Goal: Find specific page/section: Find specific page/section

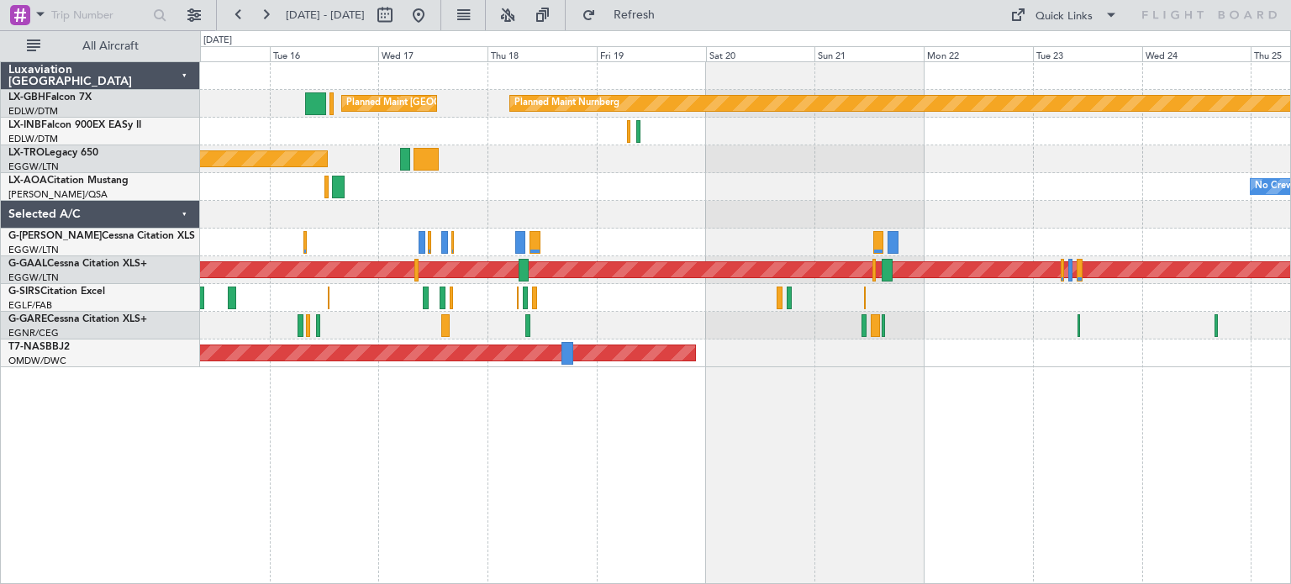
click at [461, 458] on div "Planned Maint Nurnberg Planned Maint [GEOGRAPHIC_DATA] ([GEOGRAPHIC_DATA]) Plan…" at bounding box center [745, 322] width 1091 height 523
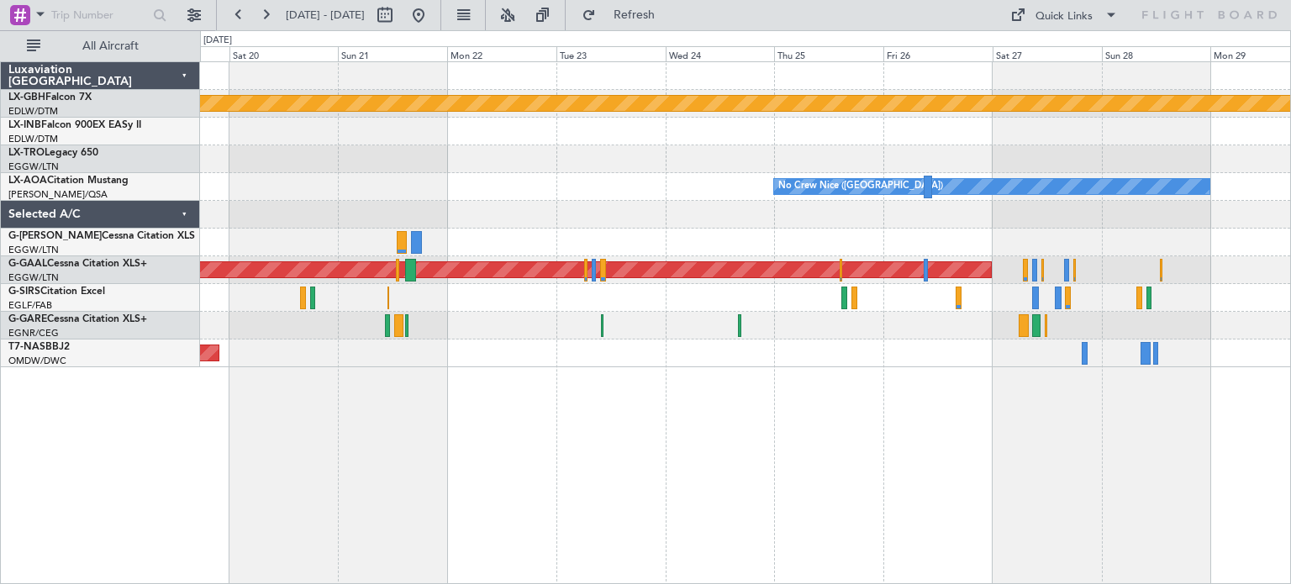
click at [703, 439] on div "Planned Maint Nurnberg Planned Maint [GEOGRAPHIC_DATA] ([GEOGRAPHIC_DATA]) No […" at bounding box center [745, 322] width 1091 height 523
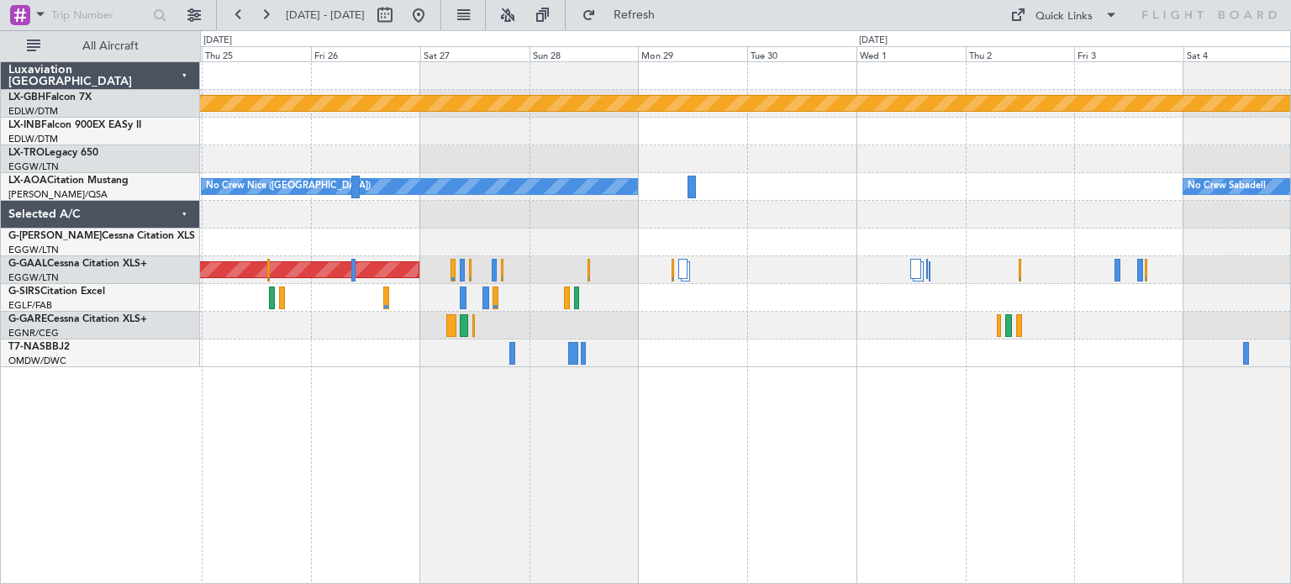
click at [289, 239] on div "Planned Maint Nurnberg No [GEOGRAPHIC_DATA] ([GEOGRAPHIC_DATA]) No Crew Sabadel…" at bounding box center [745, 214] width 1090 height 305
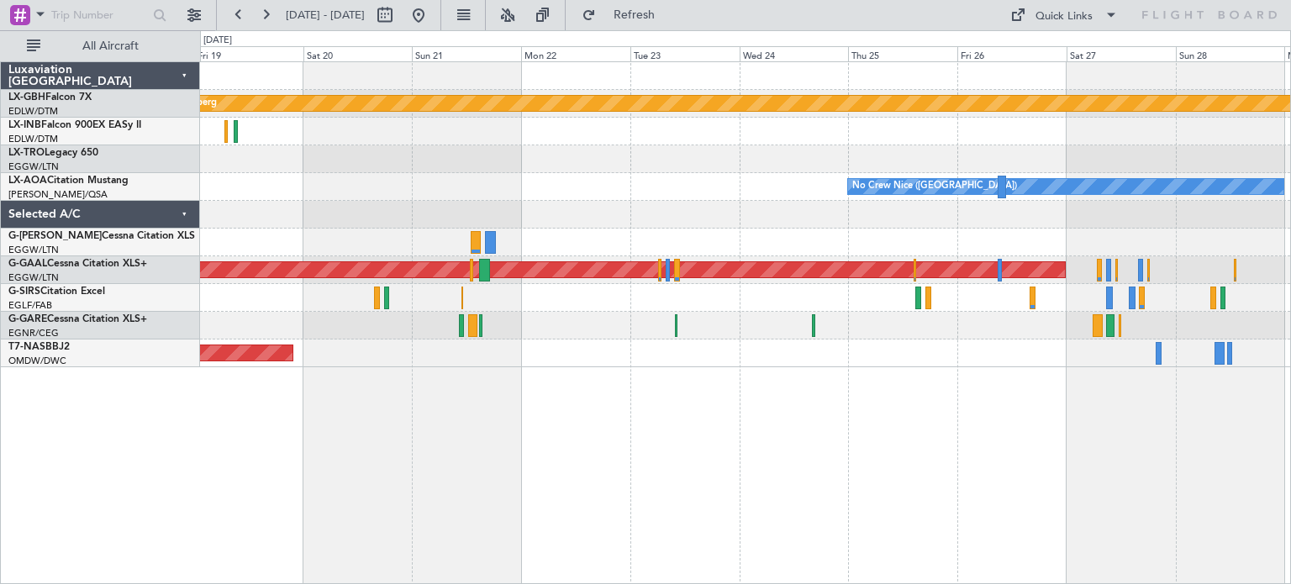
click at [1137, 517] on div "Planned Maint Nurnberg Planned Maint [GEOGRAPHIC_DATA] ([GEOGRAPHIC_DATA]) No […" at bounding box center [745, 322] width 1091 height 523
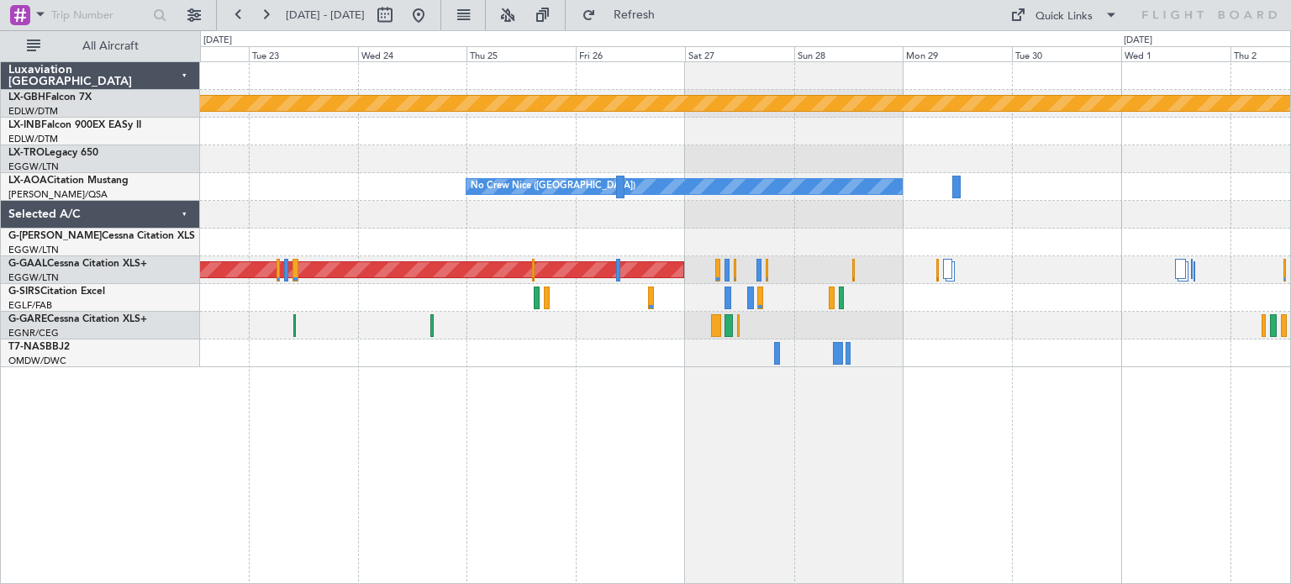
click at [656, 418] on div "Planned Maint Nurnberg No [GEOGRAPHIC_DATA] ([GEOGRAPHIC_DATA]) No Crew Sabadel…" at bounding box center [745, 322] width 1091 height 523
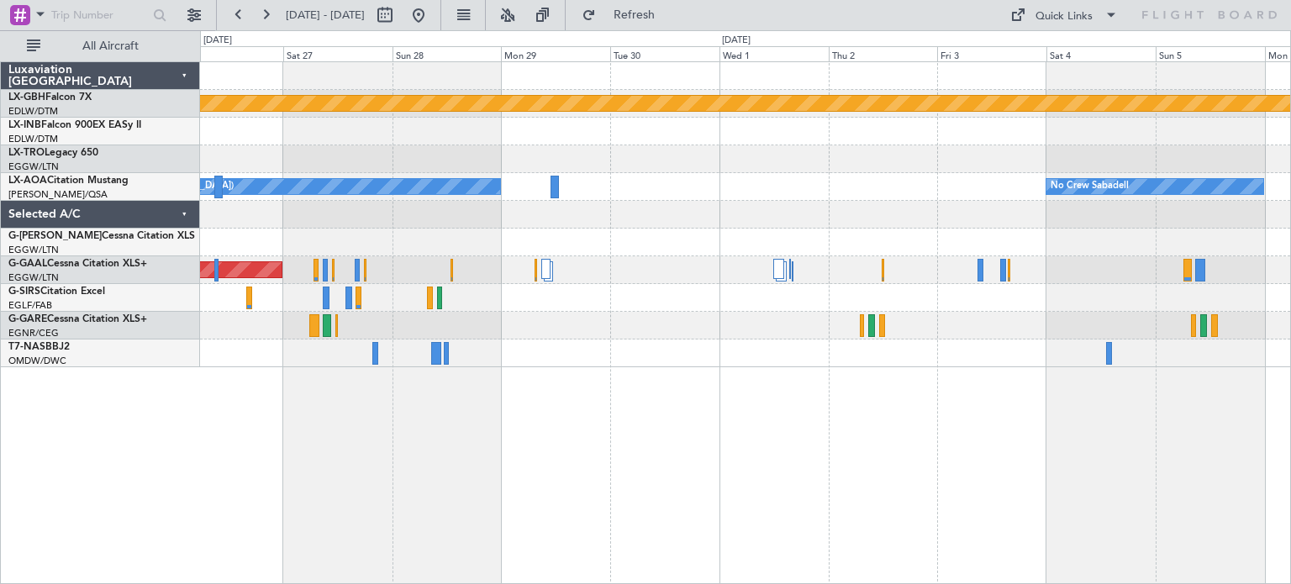
click at [545, 334] on div "Planned Maint Nurnberg No [GEOGRAPHIC_DATA] ([GEOGRAPHIC_DATA]) No Crew Sabadel…" at bounding box center [745, 214] width 1090 height 305
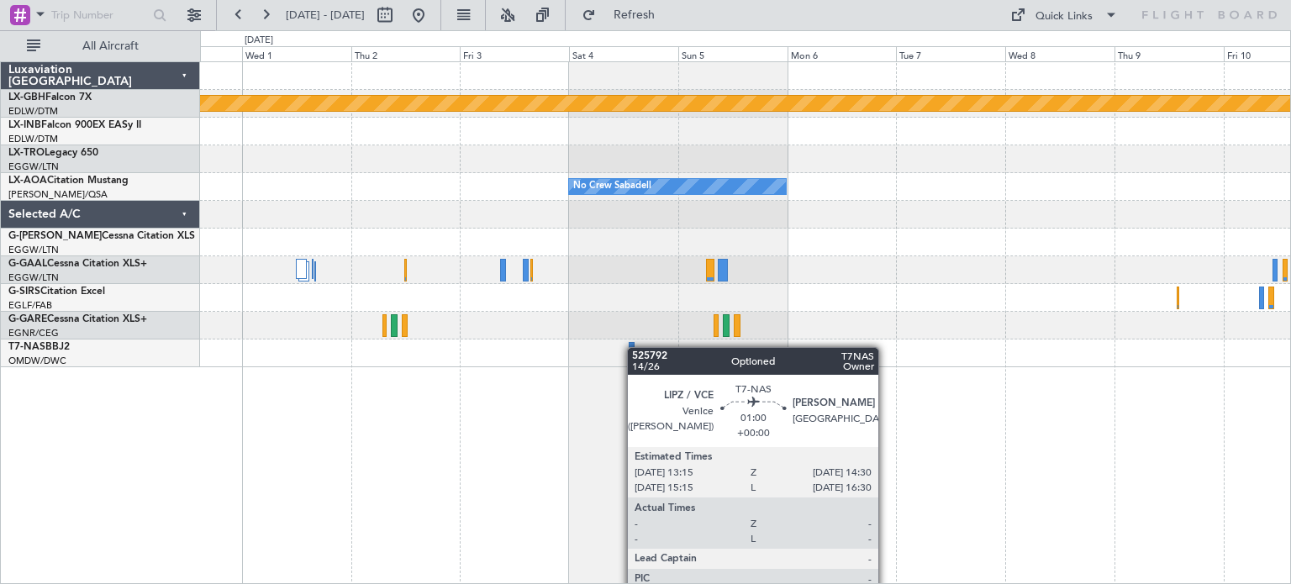
click at [632, 347] on div "Planned Maint Nurnberg No Crew Sabadell No Crew Sabadell No [GEOGRAPHIC_DATA] (…" at bounding box center [745, 322] width 1091 height 523
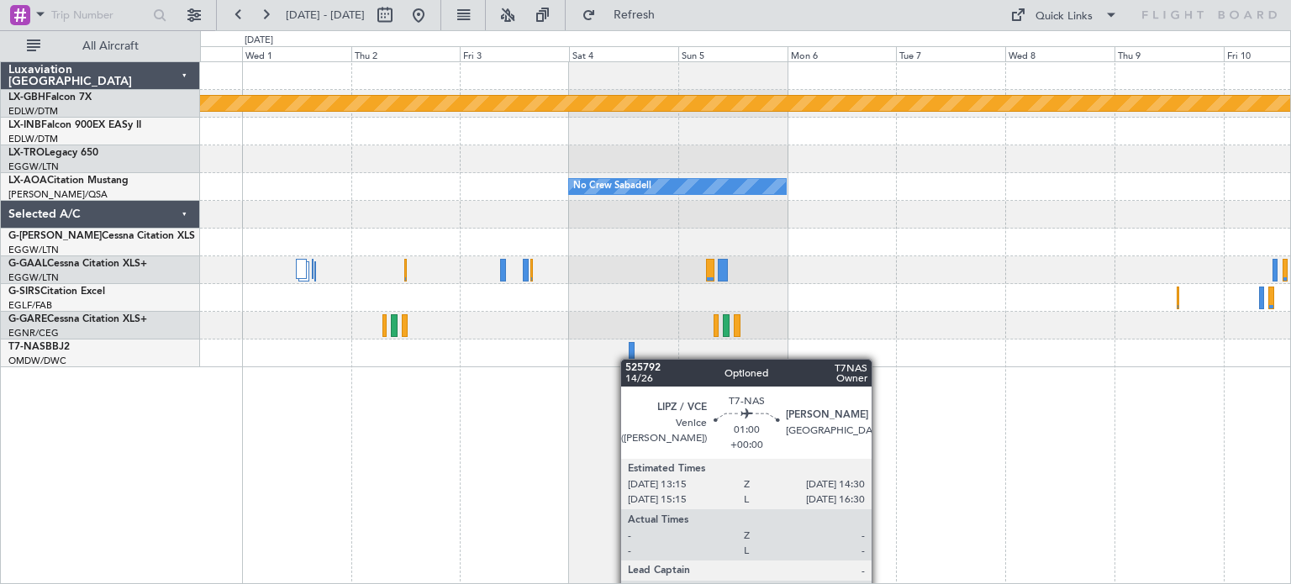
click at [630, 341] on div "Planned Maint Nurnberg No Crew Sabadell No Crew Sabadell No [GEOGRAPHIC_DATA] (…" at bounding box center [745, 322] width 1091 height 523
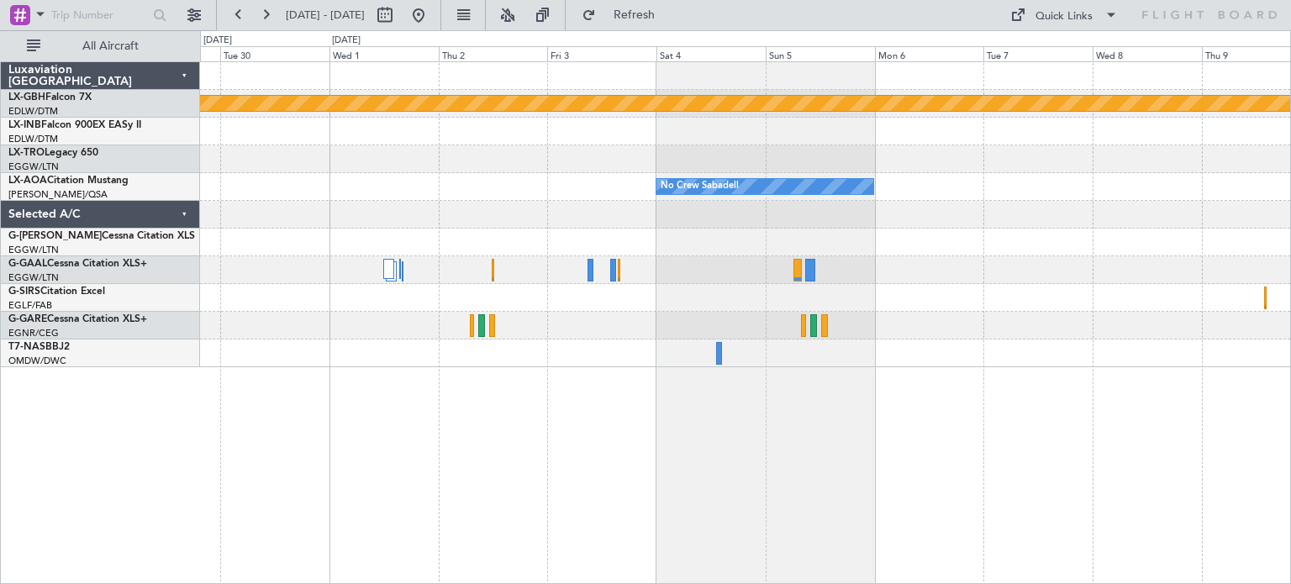
click at [1111, 476] on div "Planned Maint Nurnberg No Crew Sabadell No Crew Sabadell No [GEOGRAPHIC_DATA] (…" at bounding box center [745, 322] width 1091 height 523
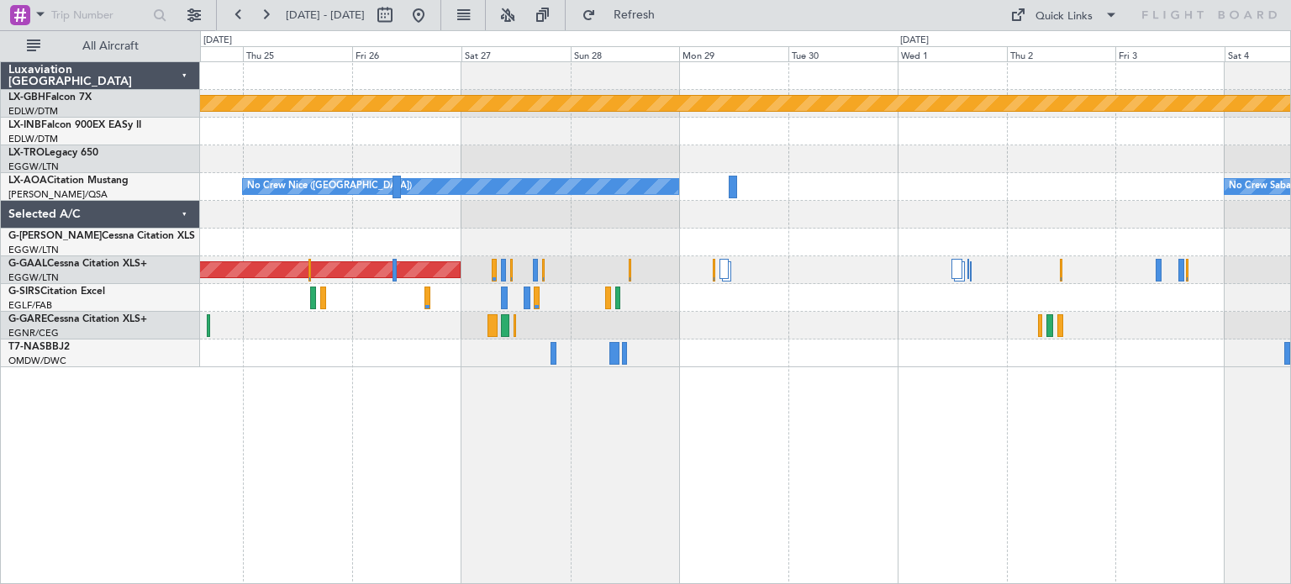
click at [881, 302] on div "Planned Maint Nurnberg No Crew Sabadell No [GEOGRAPHIC_DATA] ([GEOGRAPHIC_DATA]…" at bounding box center [745, 214] width 1090 height 305
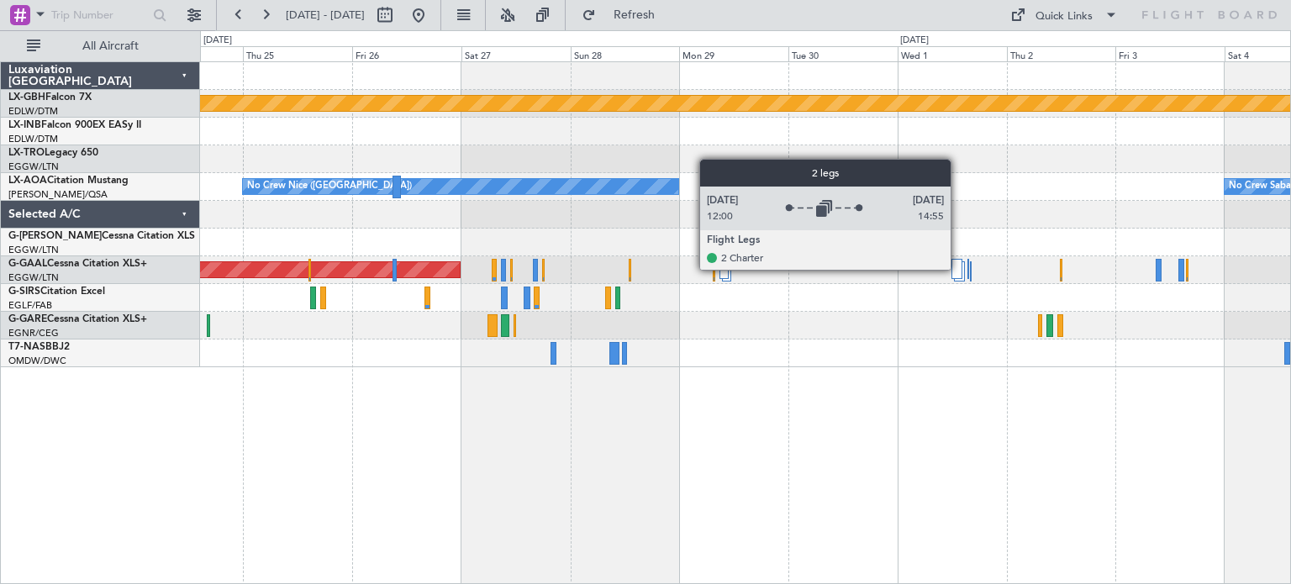
click at [958, 269] on div at bounding box center [956, 269] width 11 height 20
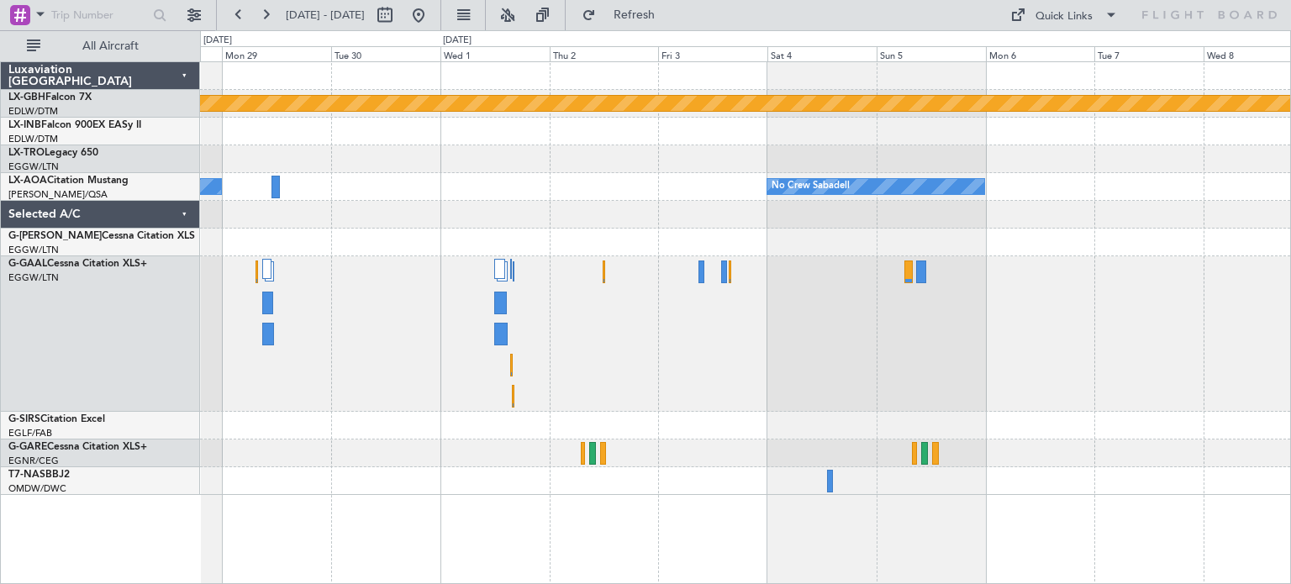
click at [217, 421] on div "Planned Maint Nurnberg No [GEOGRAPHIC_DATA] ([GEOGRAPHIC_DATA]) No Crew Sabadel…" at bounding box center [745, 322] width 1091 height 523
click at [899, 379] on div "Planned Maint Dusseldorf" at bounding box center [745, 333] width 1090 height 155
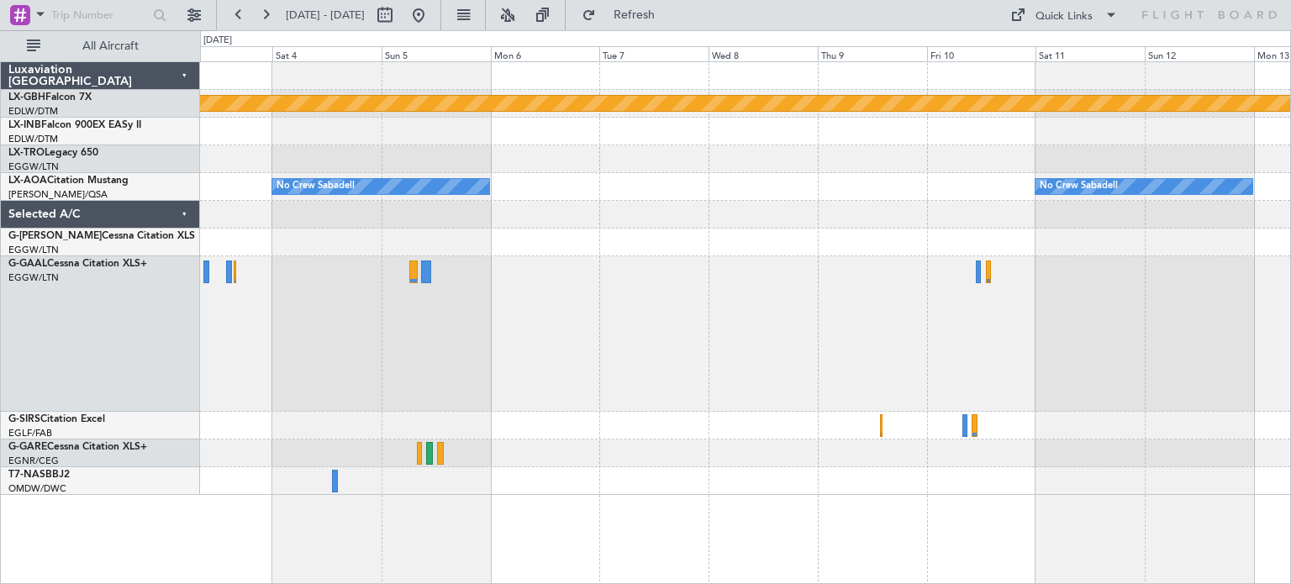
click at [502, 226] on div "Planned Maint Nurnberg No Crew Sabadell No Crew Sabadell Owner [GEOGRAPHIC_DATA…" at bounding box center [745, 278] width 1090 height 433
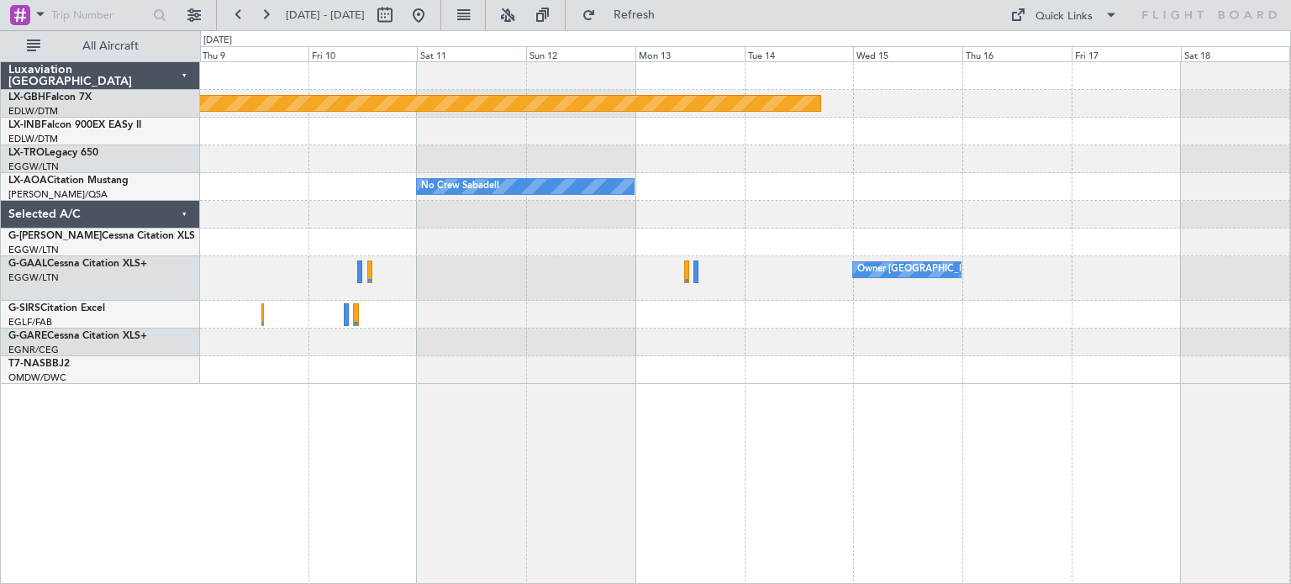
click at [360, 301] on div "Planned Maint Nurnberg No Crew Sabadell Owner [GEOGRAPHIC_DATA] ([GEOGRAPHIC_DA…" at bounding box center [745, 223] width 1090 height 322
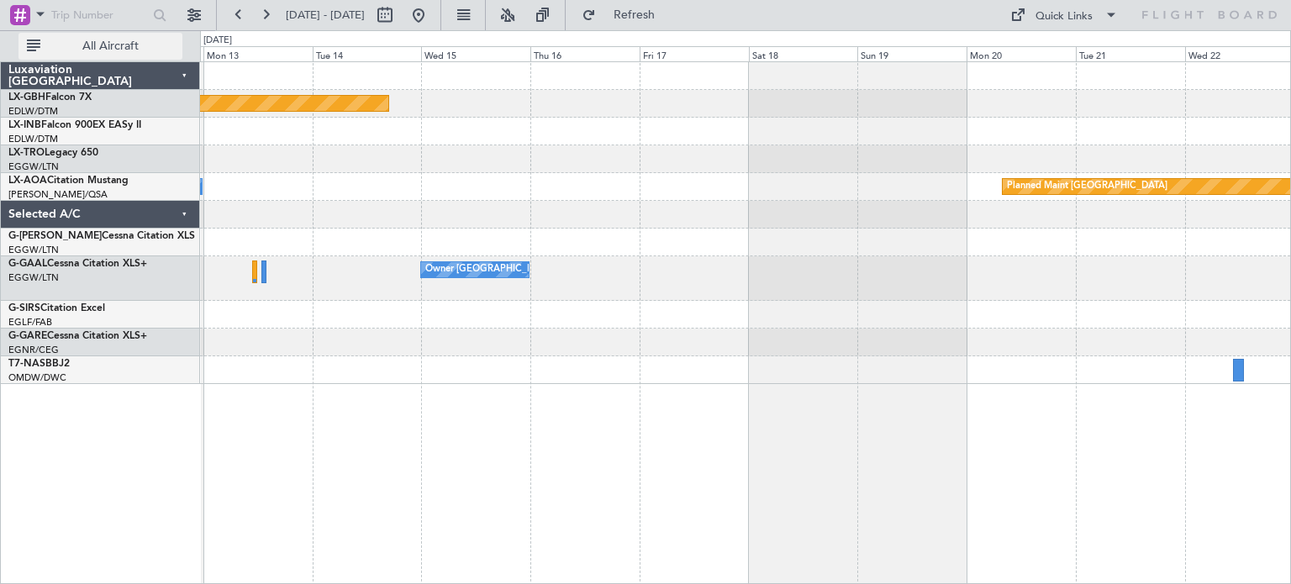
click at [123, 36] on button "All Aircraft" at bounding box center [100, 46] width 164 height 27
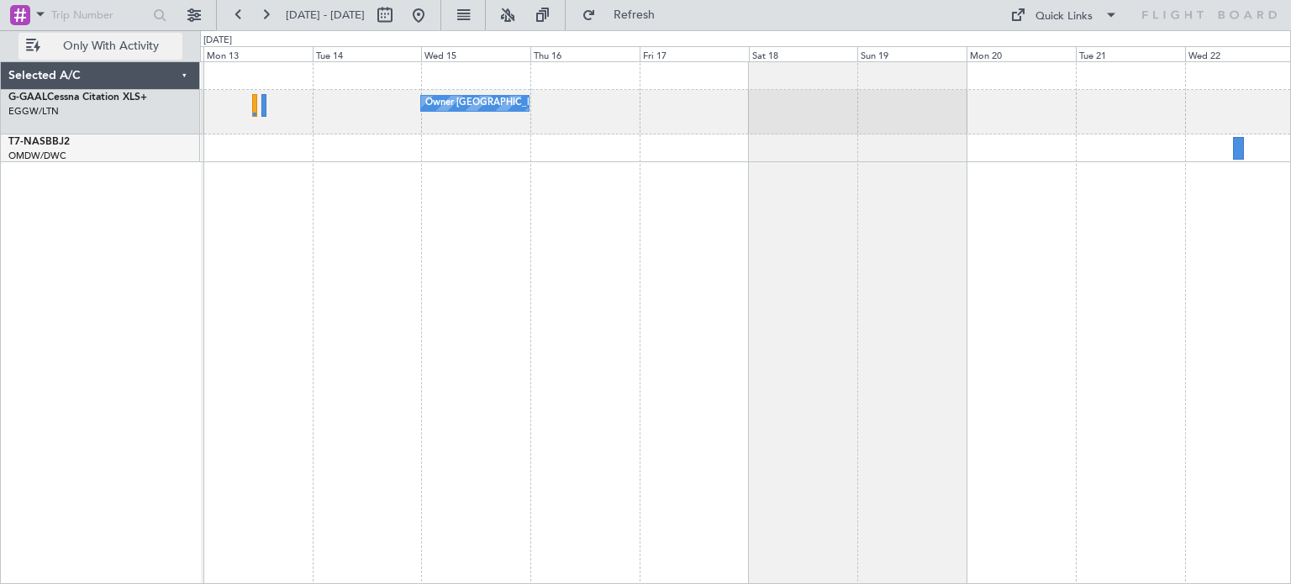
click at [139, 50] on span "Only With Activity" at bounding box center [111, 46] width 134 height 12
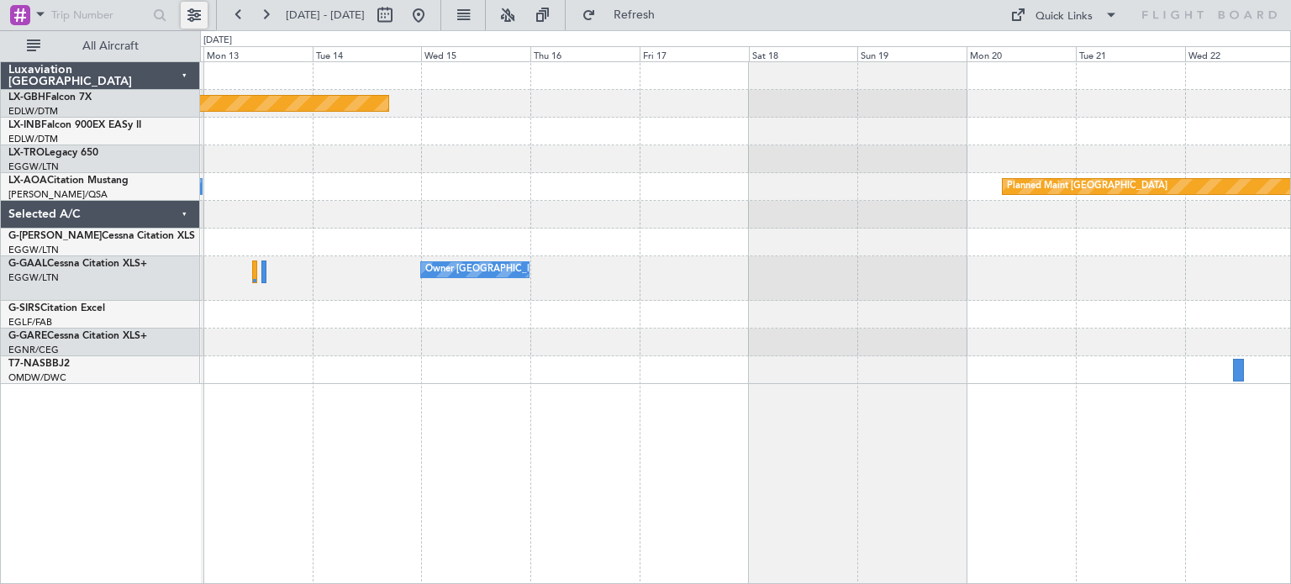
click at [190, 12] on button at bounding box center [194, 15] width 27 height 27
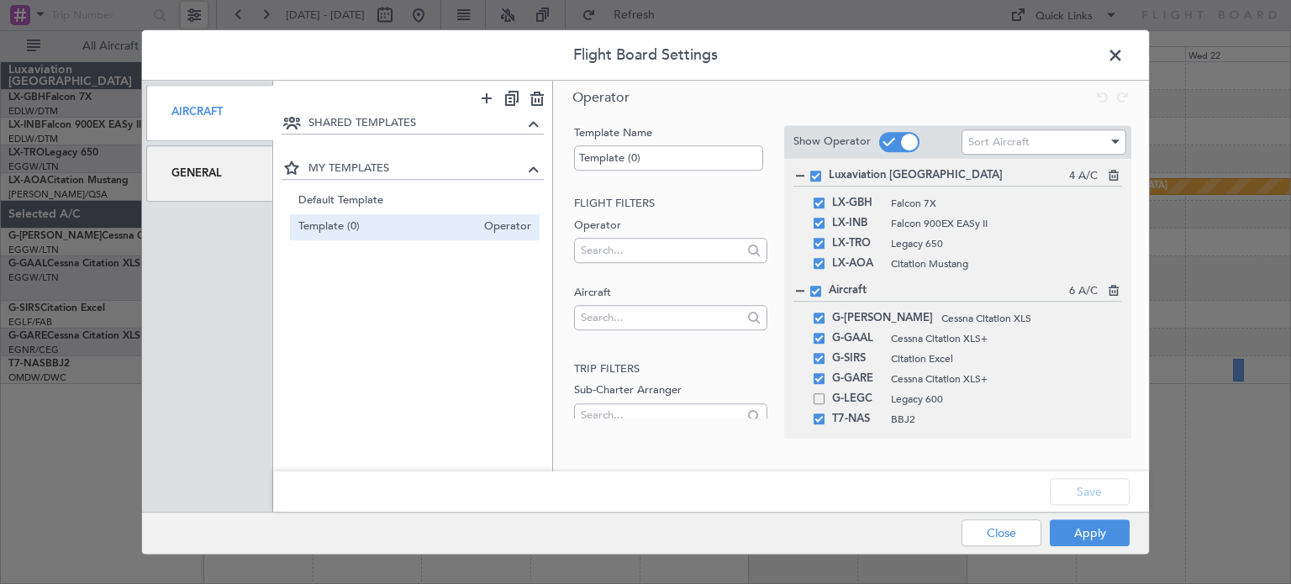
scroll to position [30, 0]
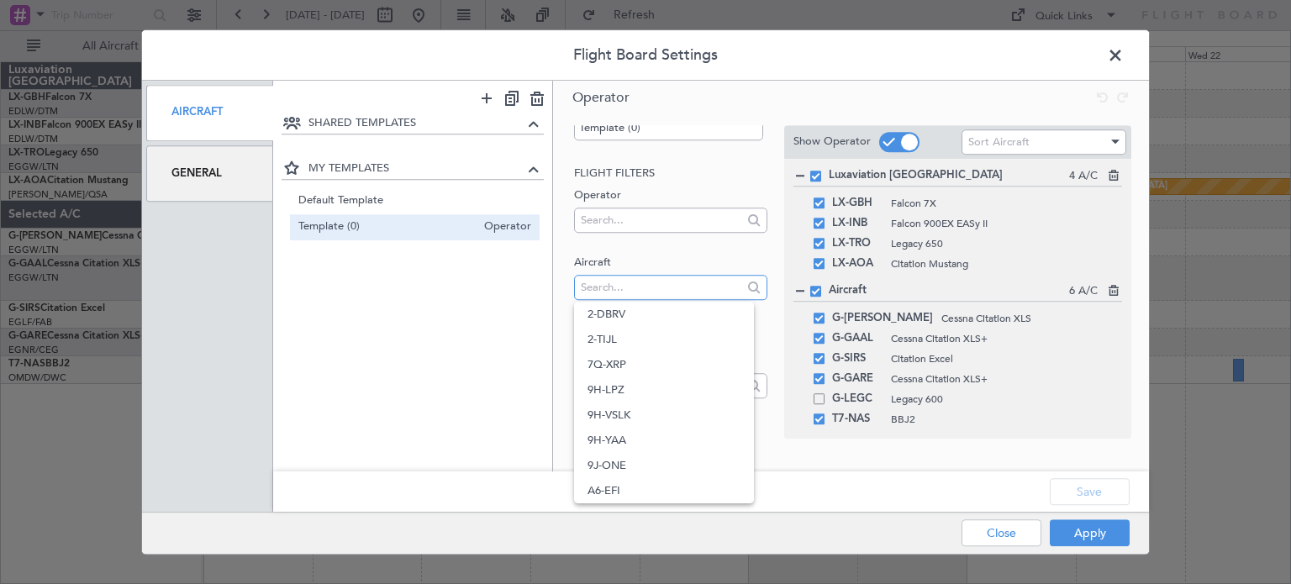
click at [630, 280] on input "text" at bounding box center [661, 287] width 160 height 25
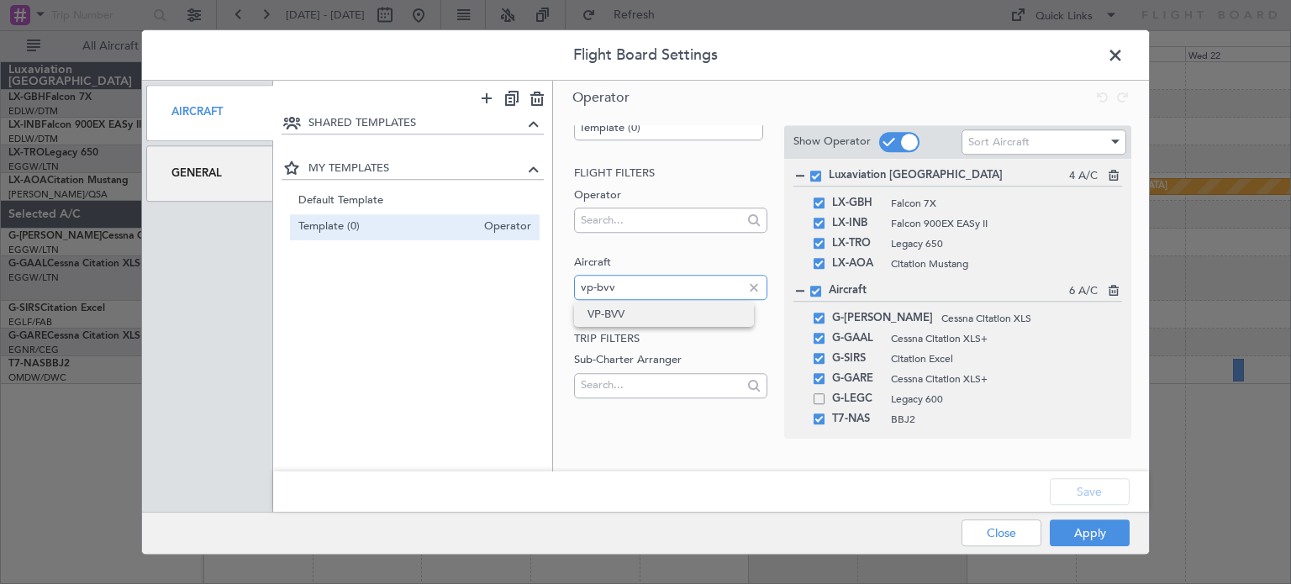
type input "vp-bvv"
click at [624, 321] on span "VP-BVV" at bounding box center [663, 314] width 153 height 25
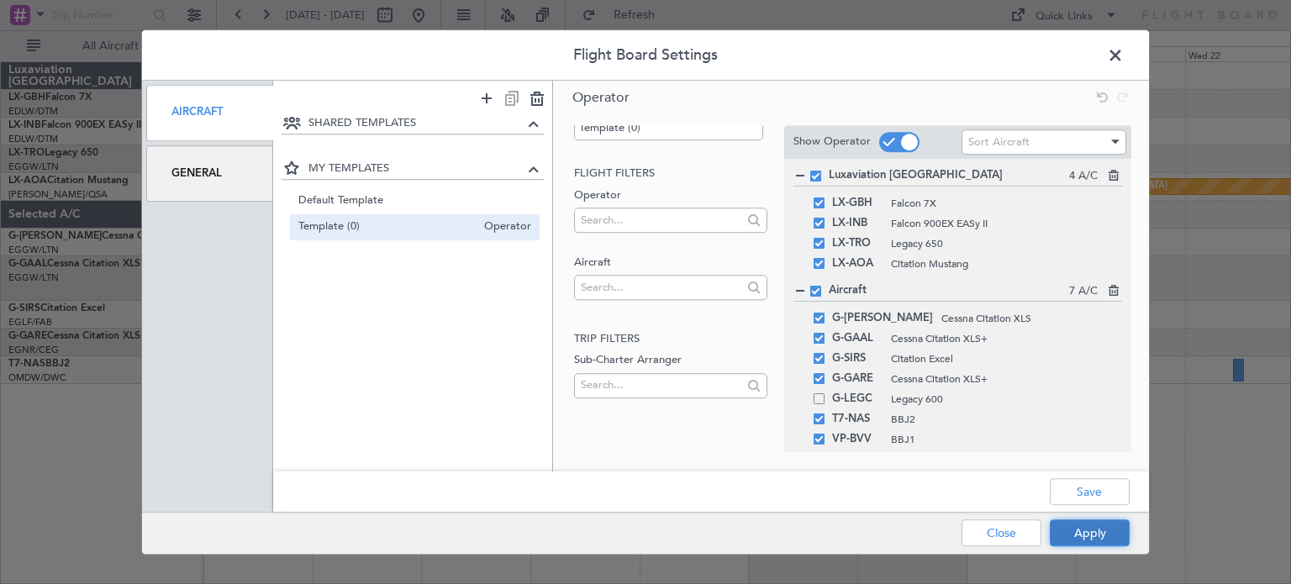
click at [1085, 533] on button "Apply" at bounding box center [1089, 532] width 80 height 27
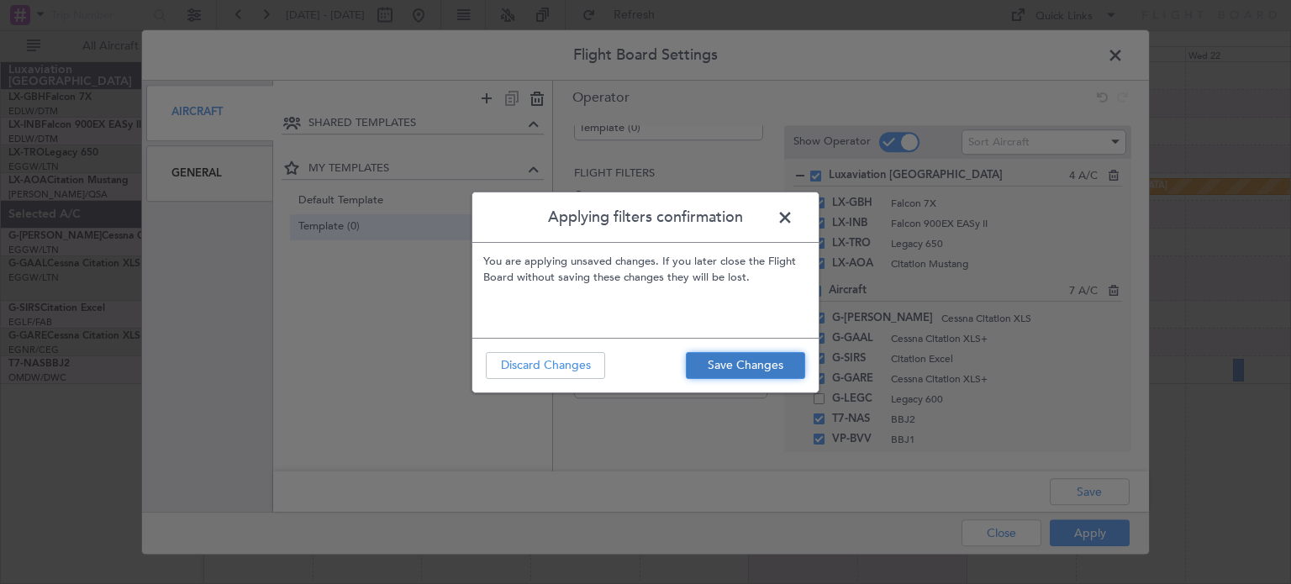
click at [739, 369] on button "Save Changes" at bounding box center [745, 365] width 119 height 27
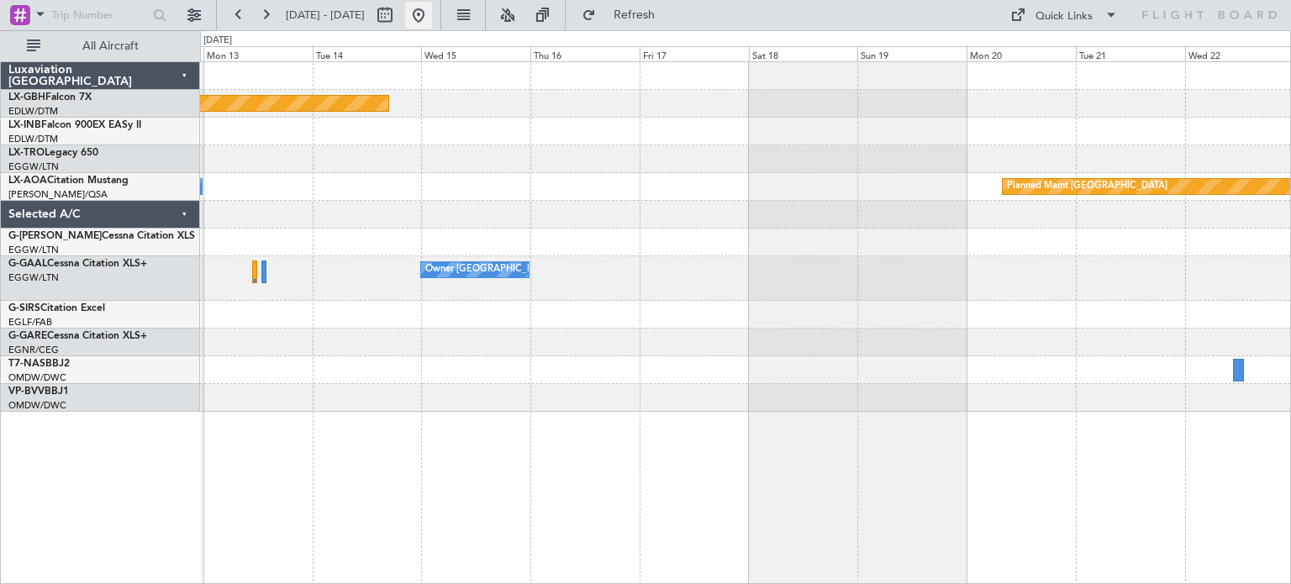
click at [432, 17] on button at bounding box center [418, 15] width 27 height 27
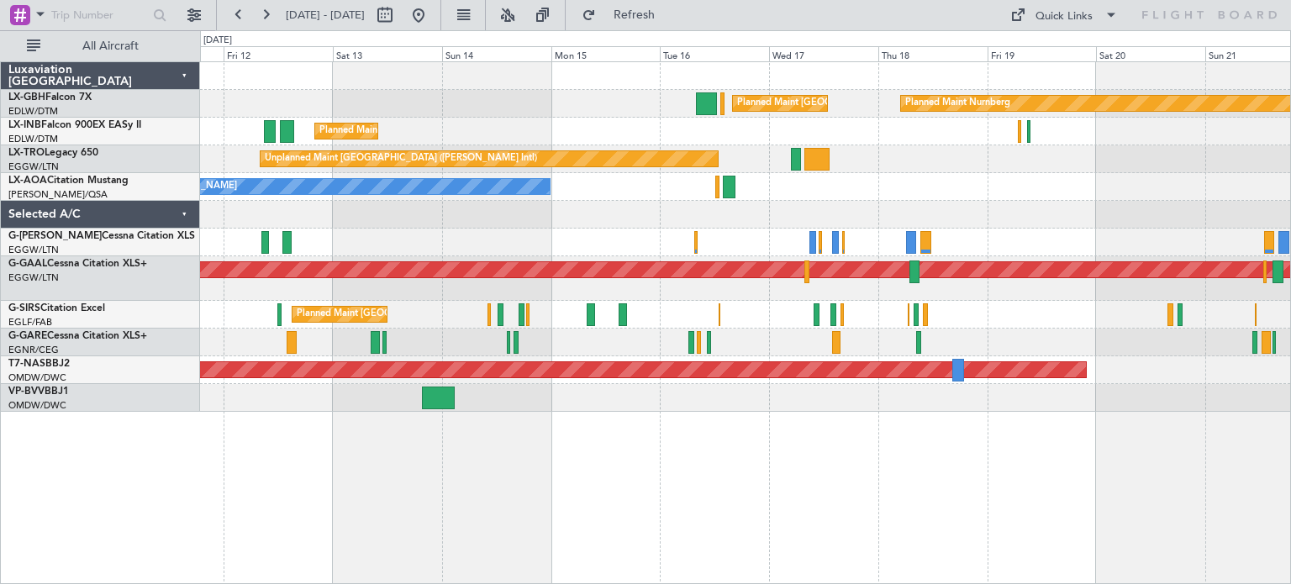
click at [135, 406] on div "Planned Maint [GEOGRAPHIC_DATA] ([GEOGRAPHIC_DATA]) Planned Maint Nurnberg Plan…" at bounding box center [645, 307] width 1291 height 554
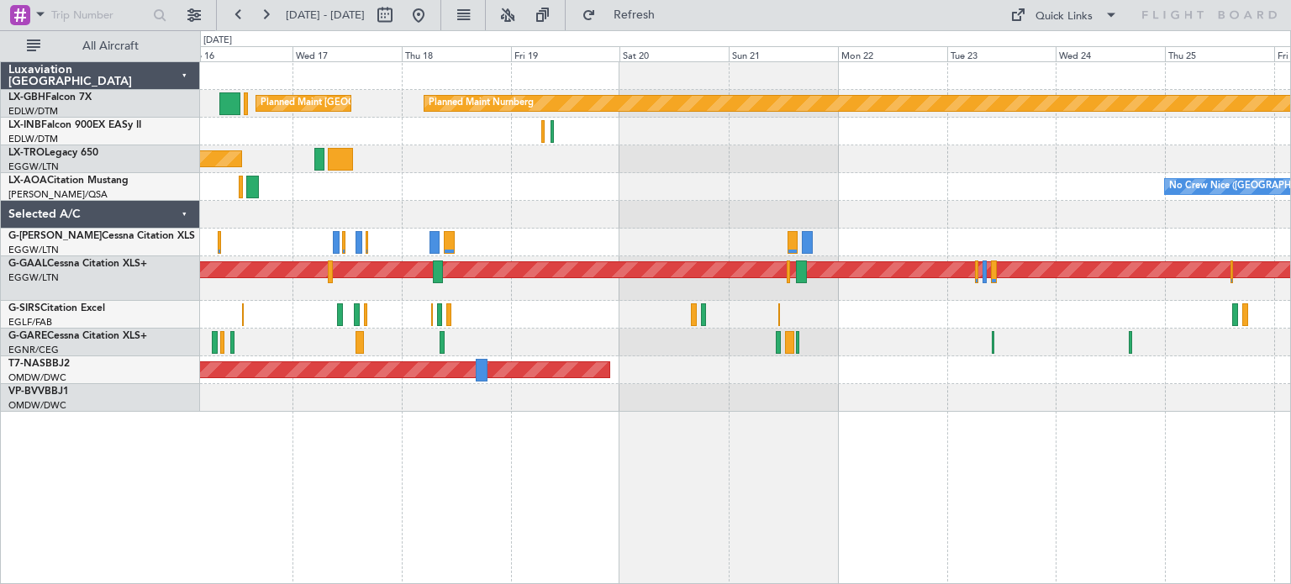
click at [219, 397] on div "Planned Maint Nurnberg Planned Maint [GEOGRAPHIC_DATA] ([GEOGRAPHIC_DATA]) Unpl…" at bounding box center [745, 322] width 1091 height 523
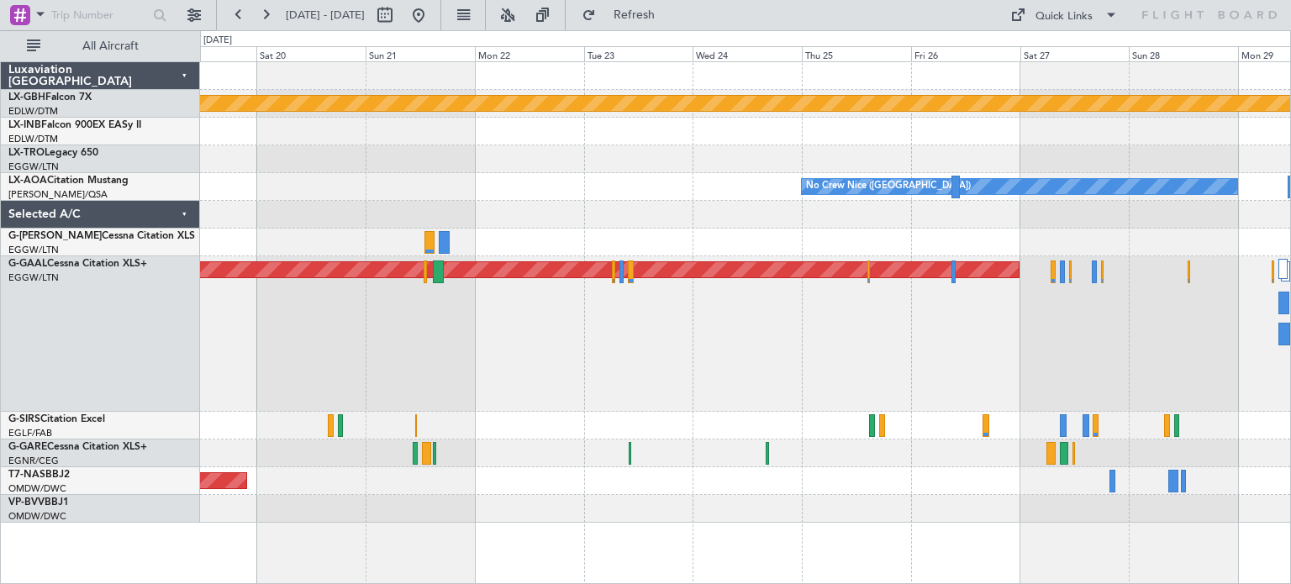
click at [707, 511] on div "Planned Maint Nurnberg Planned Maint [GEOGRAPHIC_DATA] ([GEOGRAPHIC_DATA]) No […" at bounding box center [745, 322] width 1091 height 523
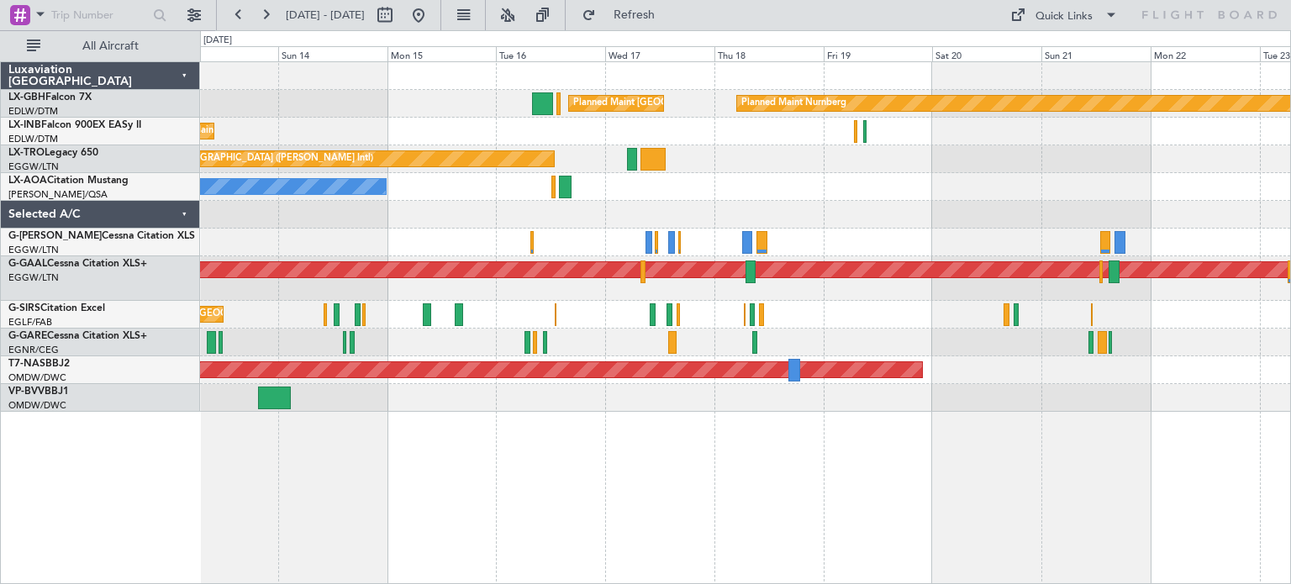
click at [1290, 543] on div "Planned Maint Nurnberg Planned Maint [GEOGRAPHIC_DATA] ([GEOGRAPHIC_DATA]) Plan…" at bounding box center [645, 307] width 1291 height 554
drag, startPoint x: 845, startPoint y: 446, endPoint x: 1217, endPoint y: 538, distance: 382.5
click at [864, 518] on div "Planned Maint Nurnberg Planned Maint [GEOGRAPHIC_DATA] ([GEOGRAPHIC_DATA]) Plan…" at bounding box center [745, 322] width 1091 height 523
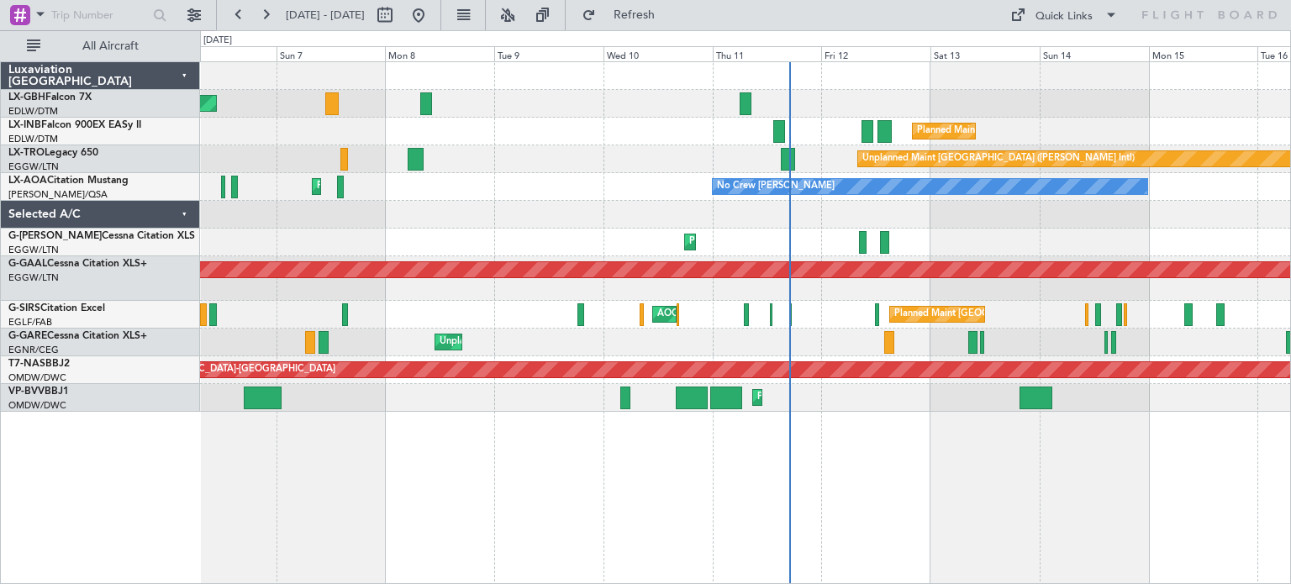
click at [1285, 467] on div "Planned Maint [GEOGRAPHIC_DATA] ([GEOGRAPHIC_DATA] Intl) Planned Maint [GEOGRAP…" at bounding box center [745, 322] width 1091 height 523
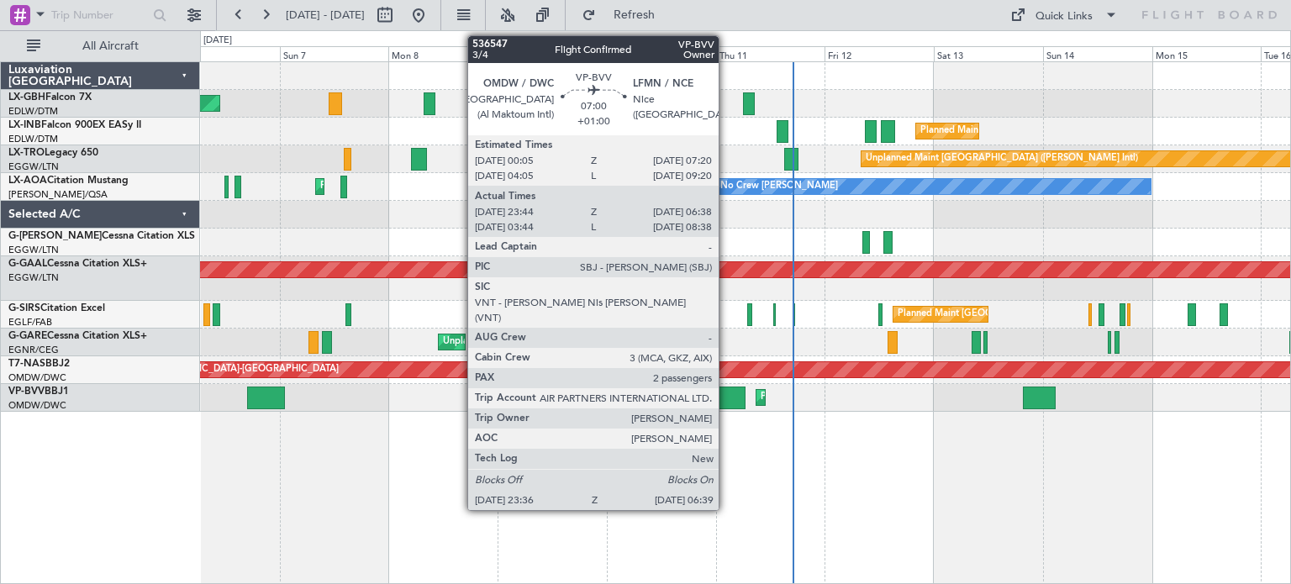
click at [726, 388] on div at bounding box center [729, 397] width 33 height 23
